Goal: Transaction & Acquisition: Purchase product/service

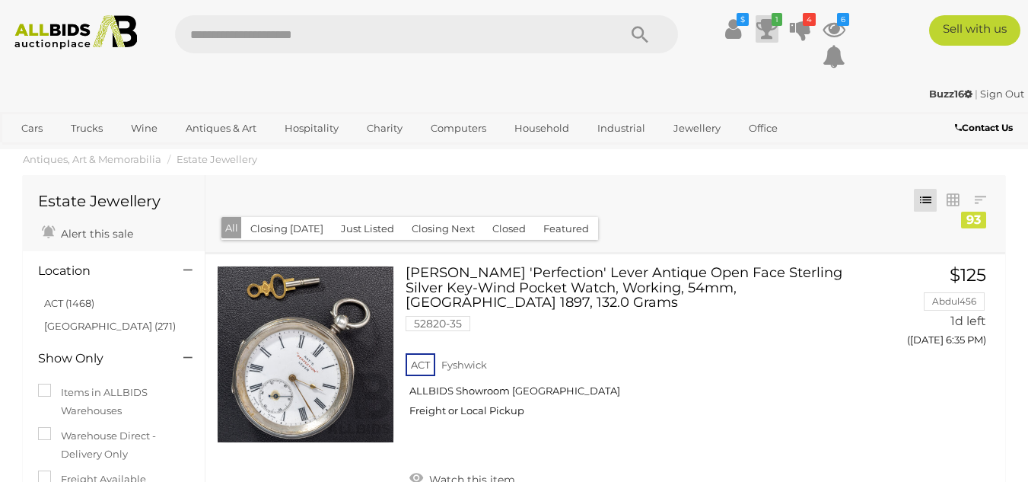
click at [763, 30] on icon at bounding box center [766, 28] width 21 height 27
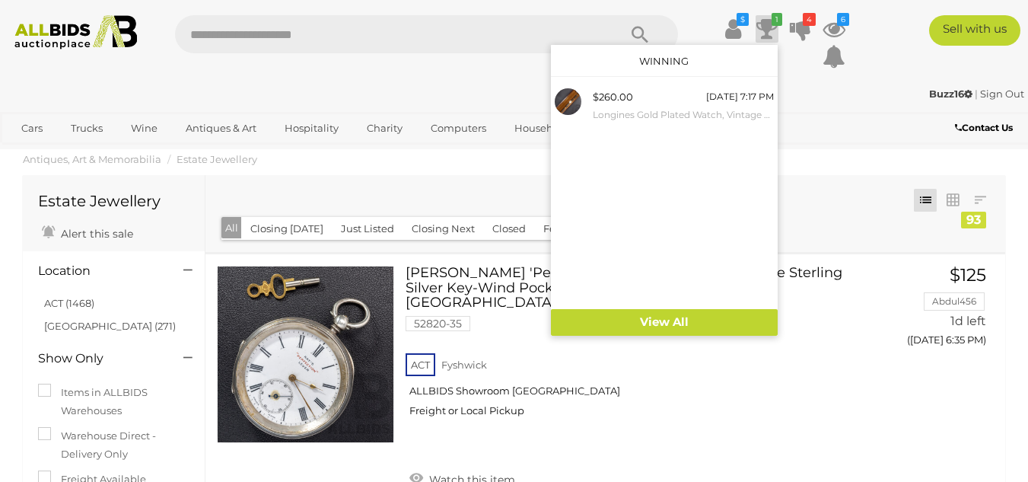
click at [763, 30] on icon at bounding box center [766, 28] width 21 height 27
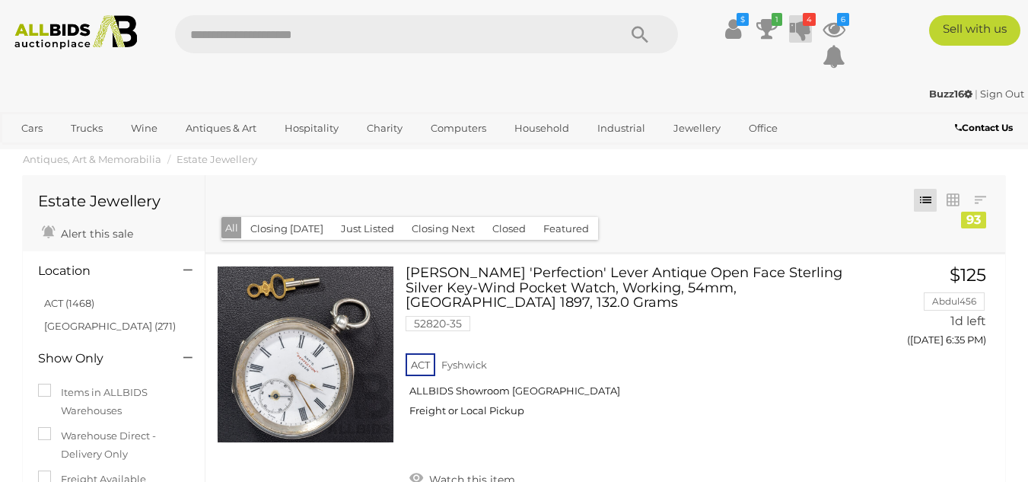
click at [796, 26] on icon at bounding box center [800, 28] width 21 height 27
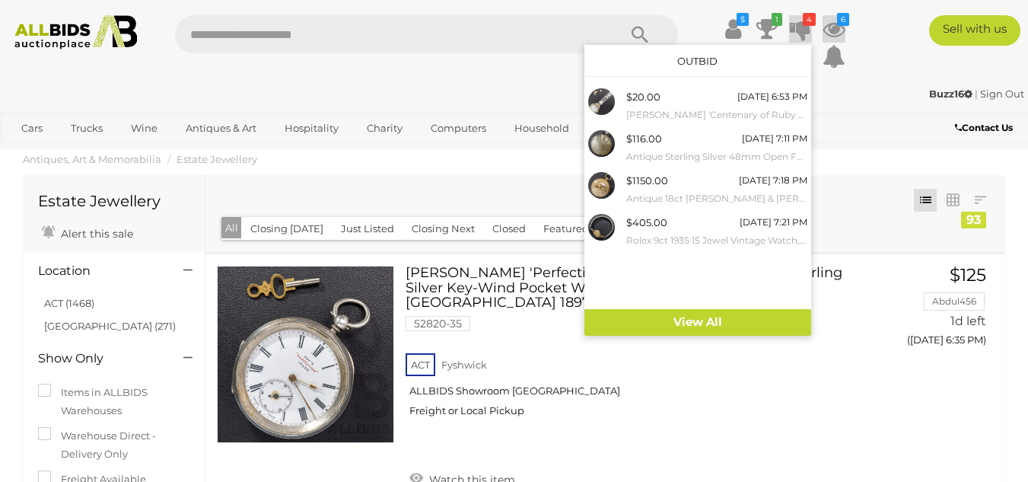
click at [831, 27] on icon at bounding box center [833, 28] width 23 height 27
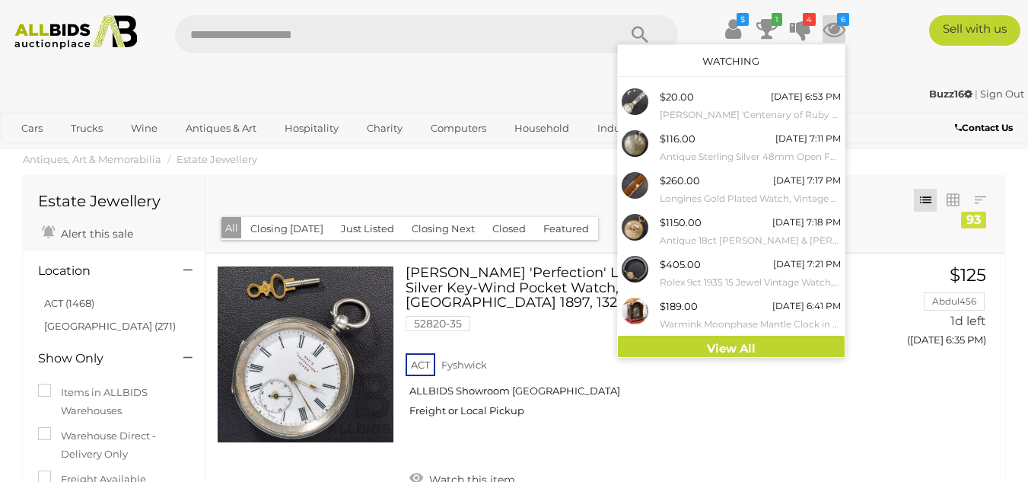
scroll to position [5, 0]
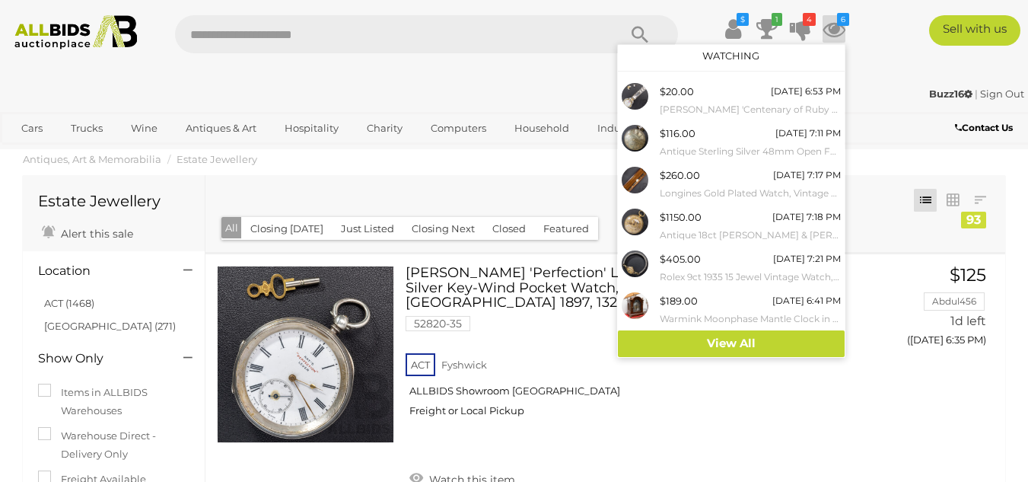
click at [828, 32] on icon at bounding box center [833, 28] width 23 height 27
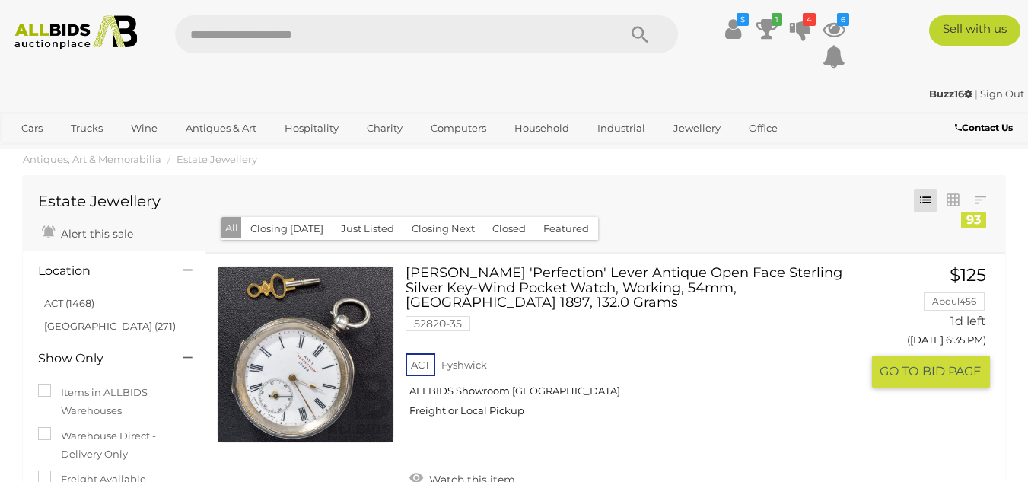
click at [589, 287] on link "[PERSON_NAME] 'Perfection' Lever Antique Open Face Sterling Silver Key-Wind Poc…" at bounding box center [639, 348] width 444 height 164
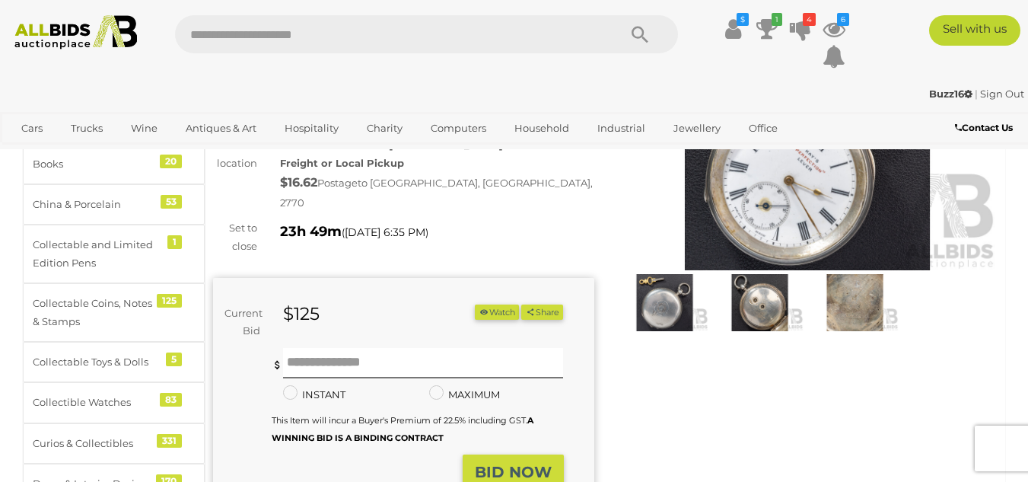
scroll to position [135, 0]
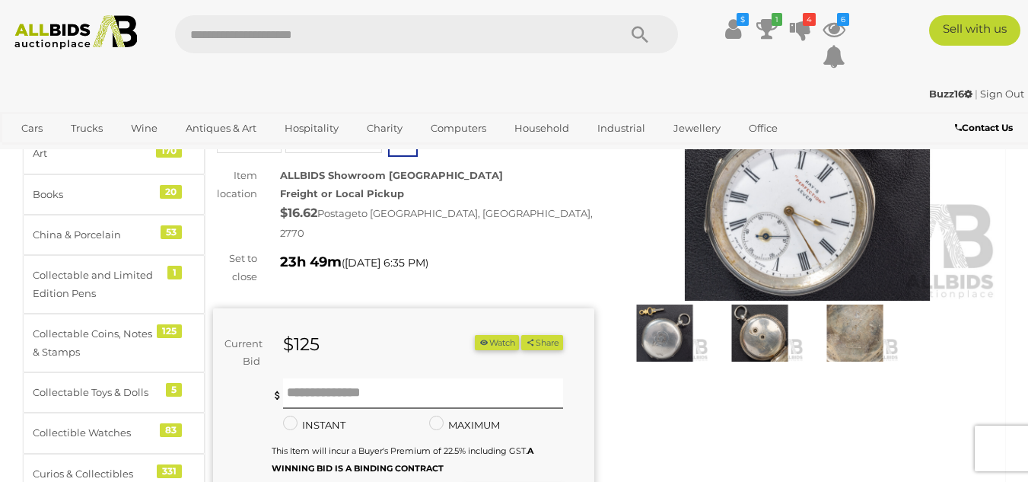
click at [812, 215] on img at bounding box center [807, 179] width 381 height 246
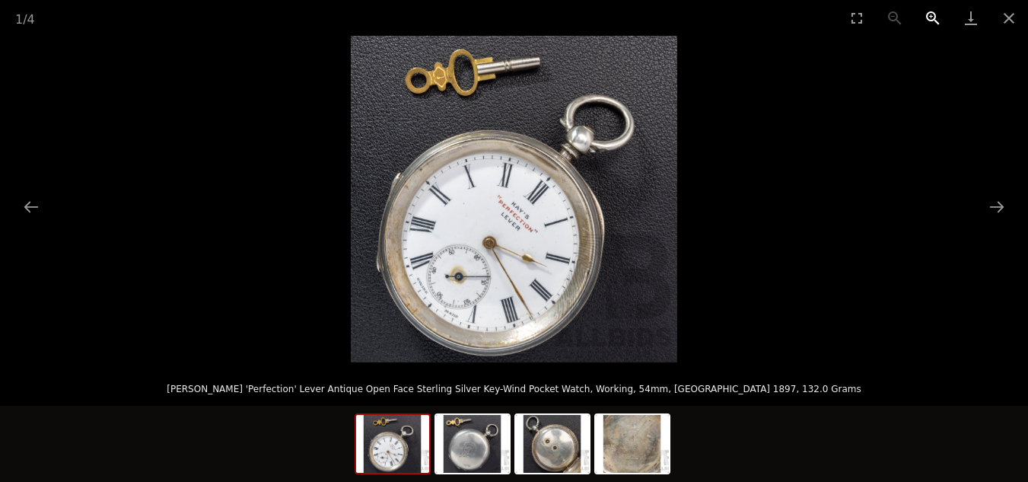
click at [935, 16] on button "Zoom in" at bounding box center [933, 18] width 38 height 36
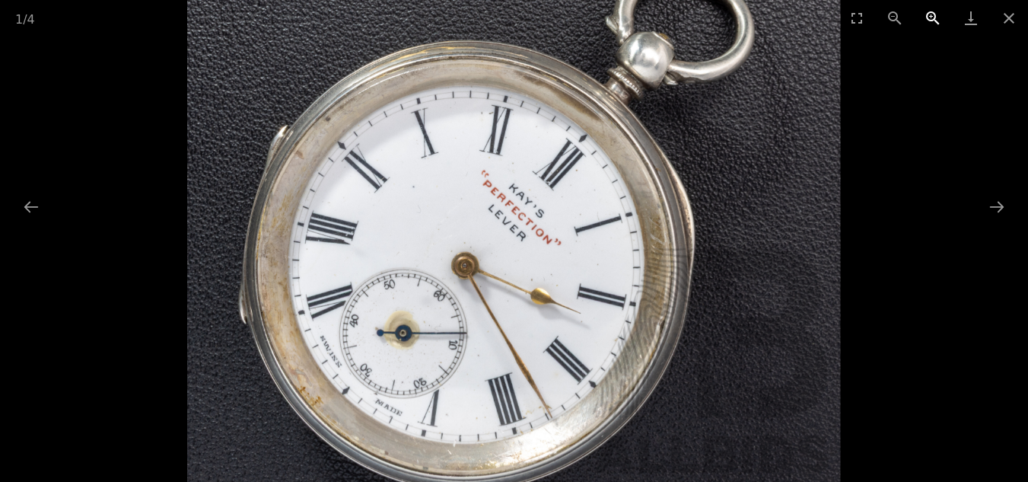
click at [935, 16] on button "Zoom in" at bounding box center [933, 18] width 38 height 36
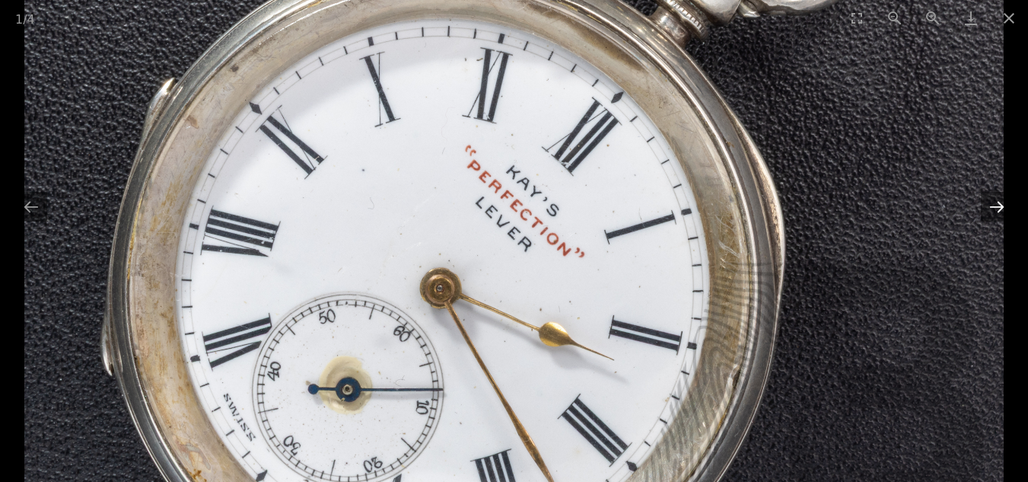
click at [996, 210] on button "Next slide" at bounding box center [997, 207] width 32 height 30
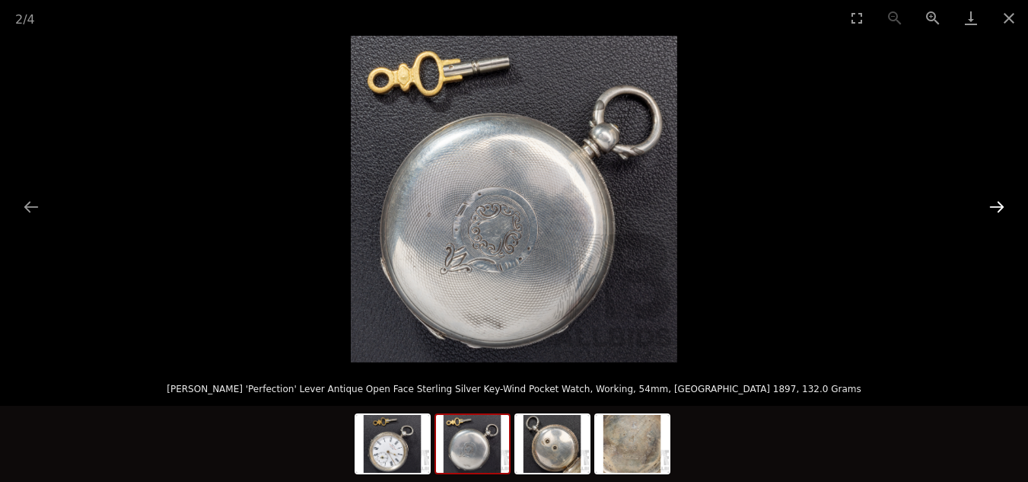
click at [996, 210] on button "Next slide" at bounding box center [997, 207] width 32 height 30
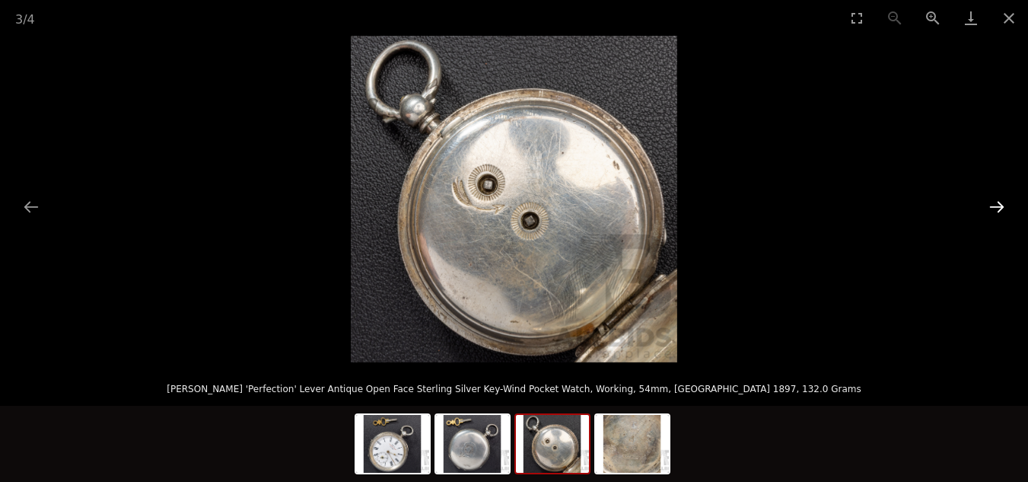
click at [996, 210] on button "Next slide" at bounding box center [997, 207] width 32 height 30
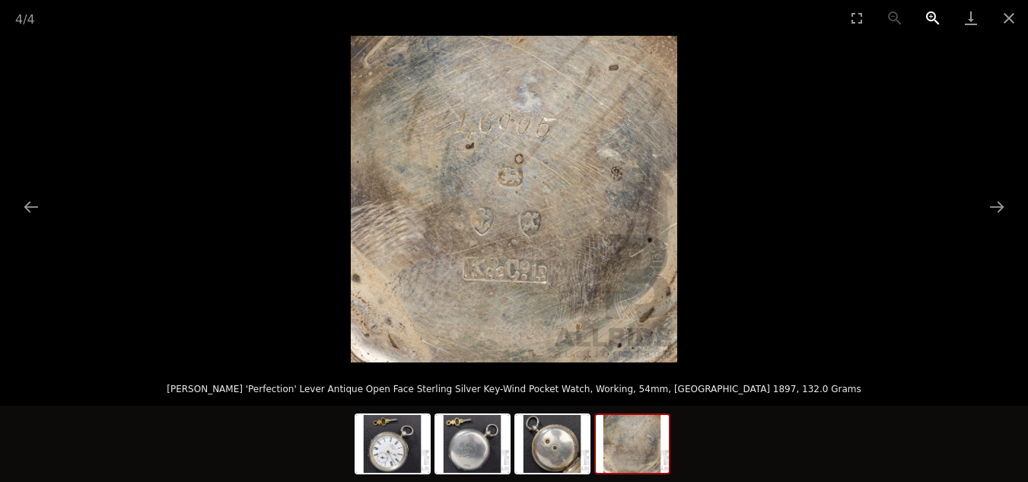
click at [930, 14] on button "Zoom in" at bounding box center [933, 18] width 38 height 36
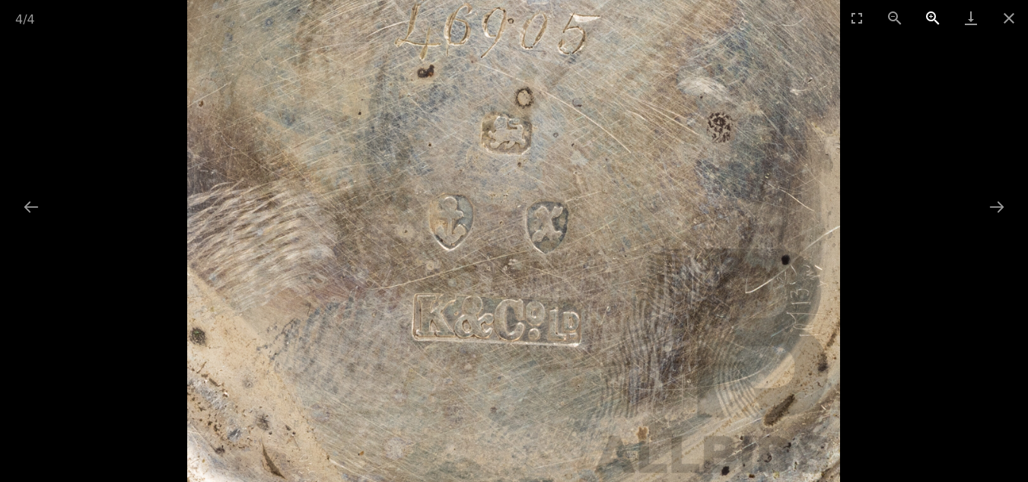
click at [930, 14] on button "Zoom in" at bounding box center [933, 18] width 38 height 36
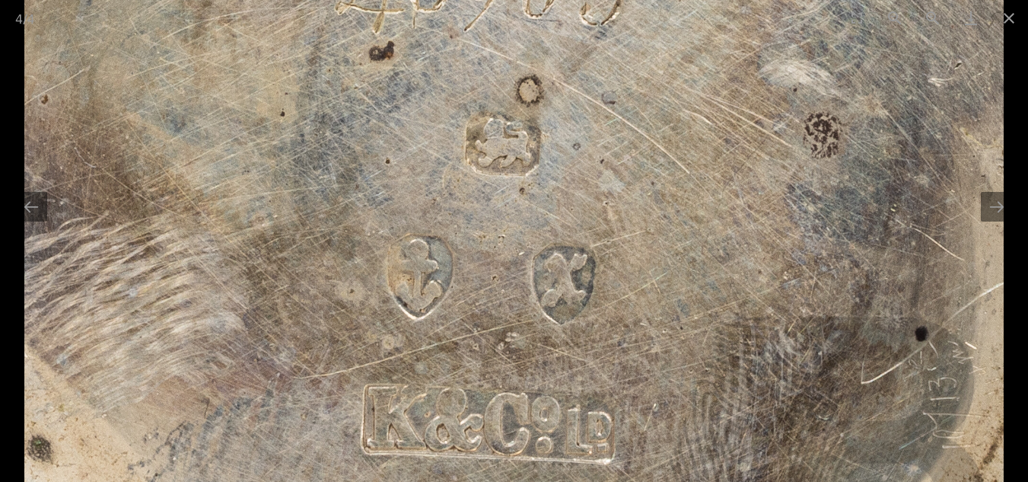
drag, startPoint x: 728, startPoint y: 100, endPoint x: 730, endPoint y: 154, distance: 54.1
click at [730, 154] on img at bounding box center [513, 211] width 979 height 979
click at [1007, 11] on button "Close gallery" at bounding box center [1009, 18] width 38 height 36
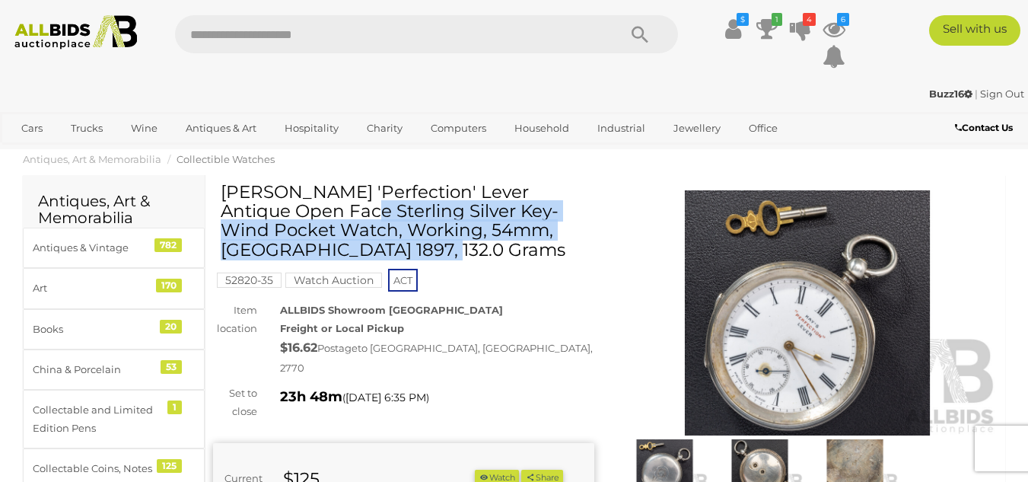
drag, startPoint x: 279, startPoint y: 231, endPoint x: 226, endPoint y: 190, distance: 67.3
click at [226, 190] on h1 "[PERSON_NAME] 'Perfection' Lever Antique Open Face Sterling Silver Key-Wind Poc…" at bounding box center [406, 221] width 370 height 77
copy h1 "Kay's 'Perfection' Lever Antique Open Face Sterling Silver Key-Wind Pocket Watch"
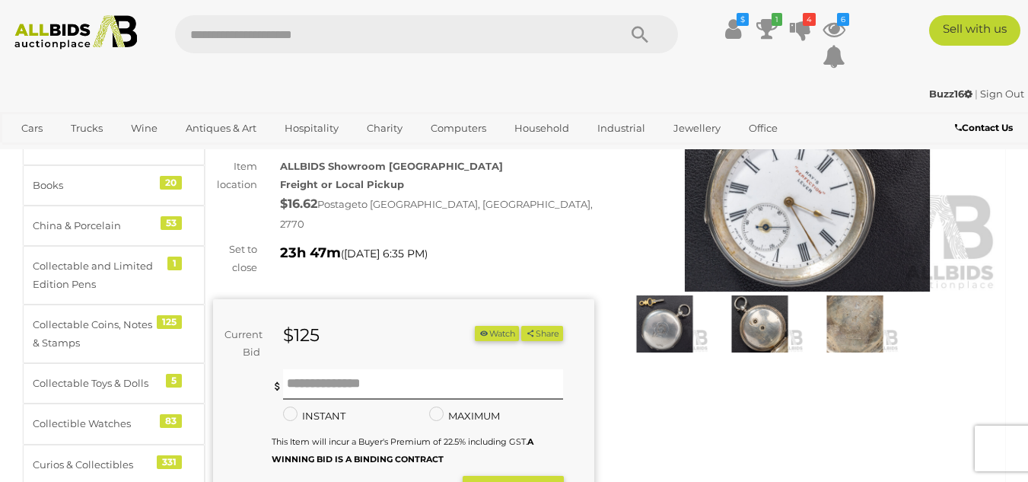
scroll to position [231, 0]
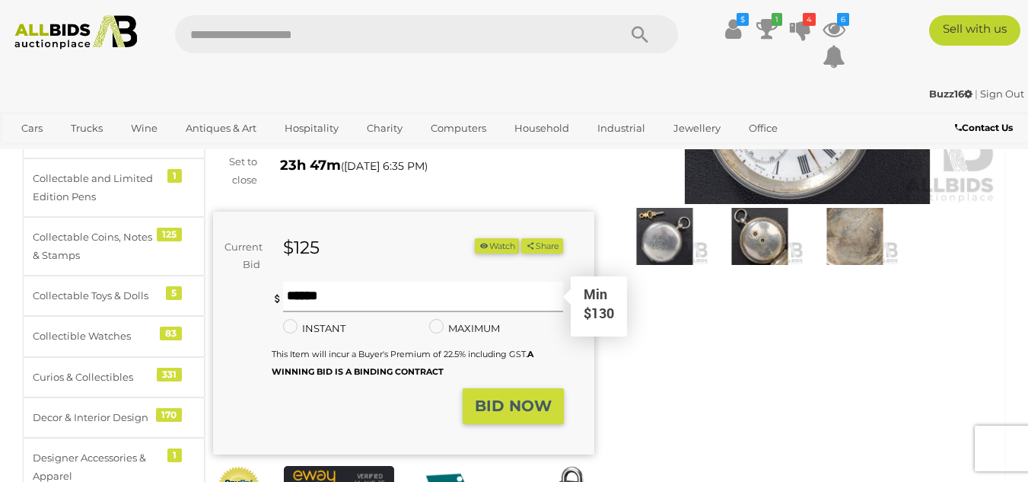
click at [293, 281] on input "text" at bounding box center [423, 296] width 281 height 30
type input "***"
click at [479, 396] on strong "BID NOW" at bounding box center [513, 405] width 77 height 18
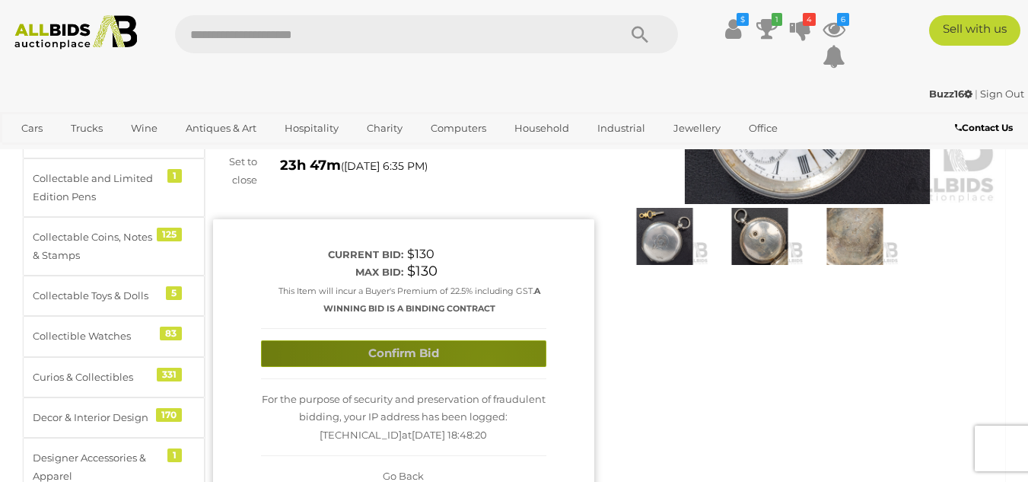
click at [487, 344] on button "Confirm Bid" at bounding box center [403, 353] width 285 height 27
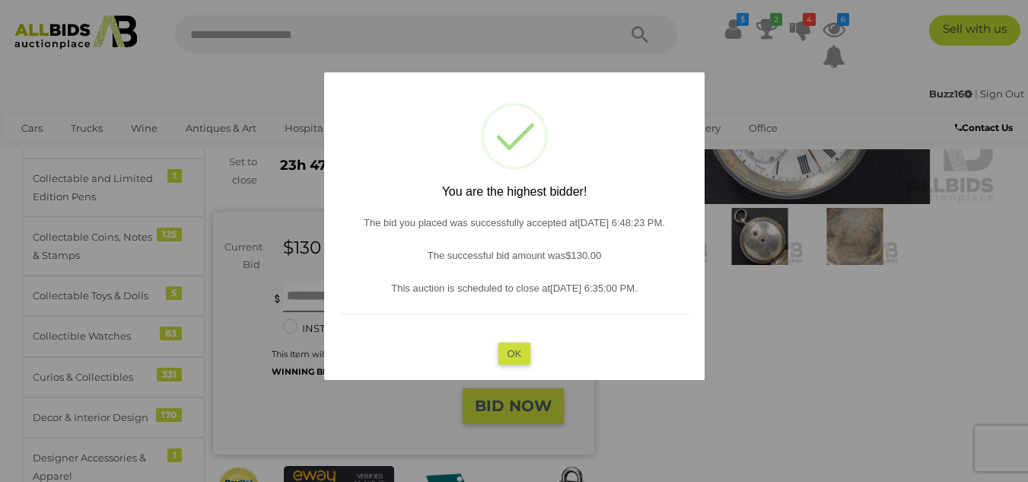
click at [518, 344] on button "OK" at bounding box center [514, 353] width 33 height 22
